Goal: Check status: Check status

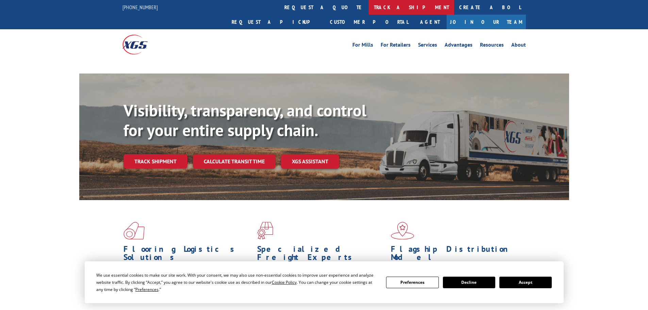
click at [369, 4] on link "track a shipment" at bounding box center [411, 7] width 85 height 15
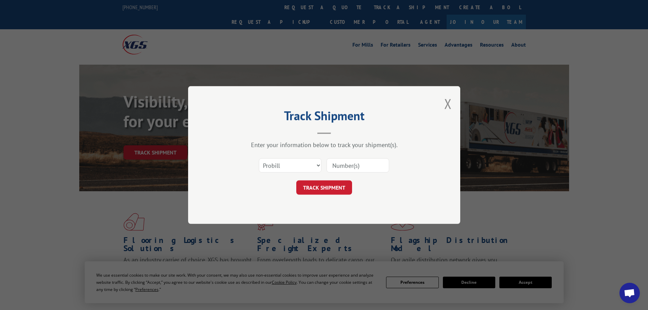
click at [296, 166] on select "Select category... Probill BOL PO" at bounding box center [290, 165] width 63 height 14
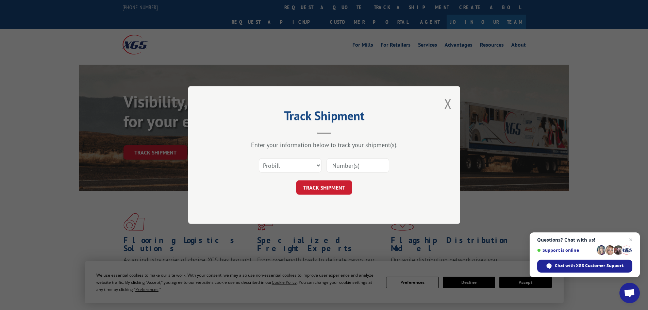
select select "bol"
click at [259, 158] on select "Select category... Probill BOL PO" at bounding box center [290, 165] width 63 height 14
click at [338, 165] on input at bounding box center [358, 165] width 63 height 14
paste input "5523975"
type input "5523975"
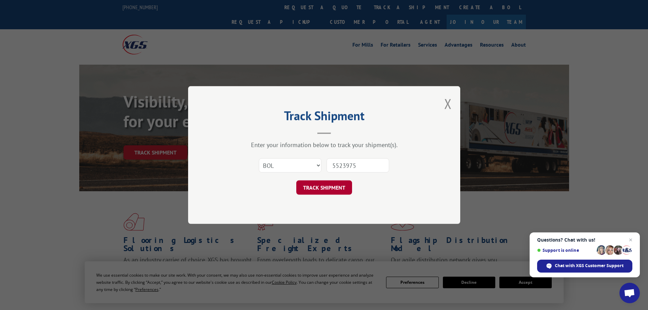
click at [323, 188] on button "TRACK SHIPMENT" at bounding box center [324, 187] width 56 height 14
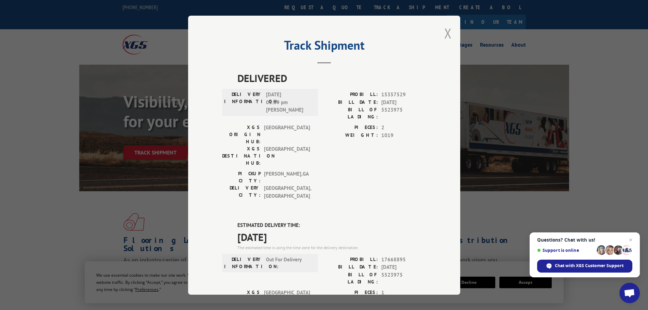
click at [445, 32] on button "Close modal" at bounding box center [447, 33] width 7 height 18
